Goal: Information Seeking & Learning: Learn about a topic

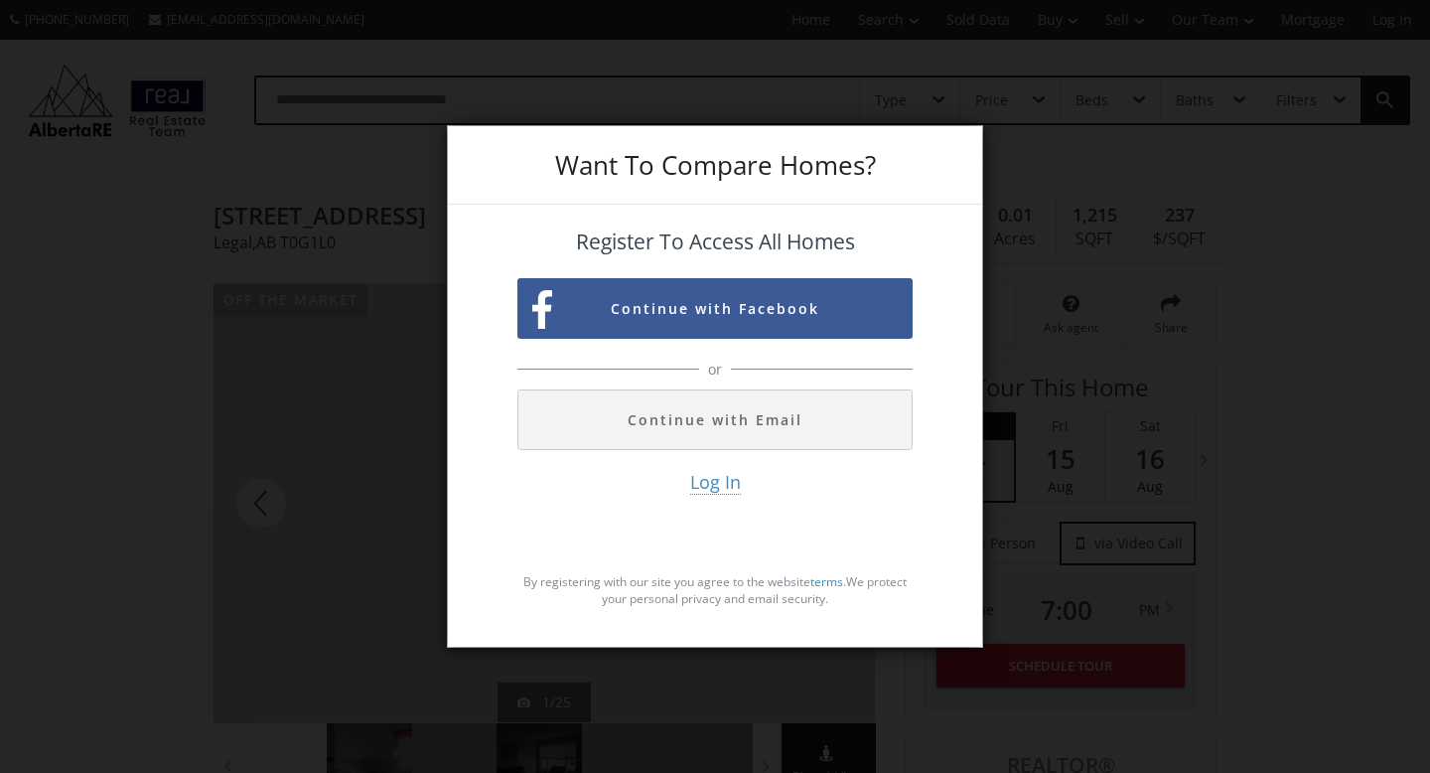
click at [1101, 272] on div "Want To Compare Homes? Register To Access All Homes Continue with Facebook or C…" at bounding box center [715, 386] width 1430 height 773
click at [358, 573] on div "Want To Compare Homes? Register To Access All Homes Continue with Facebook or C…" at bounding box center [715, 386] width 1430 height 773
